Goal: Navigation & Orientation: Go to known website

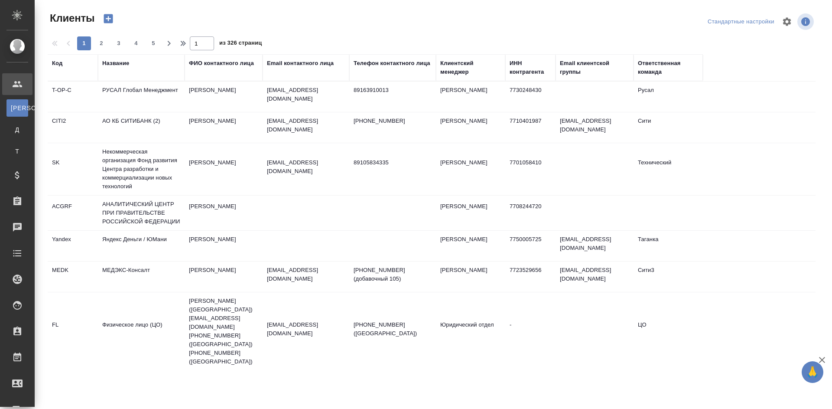
select select "RU"
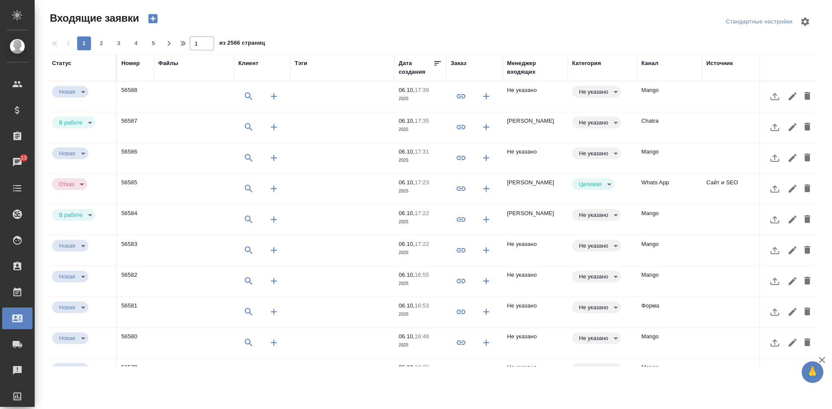
select select "RU"
